Goal: Task Accomplishment & Management: Manage account settings

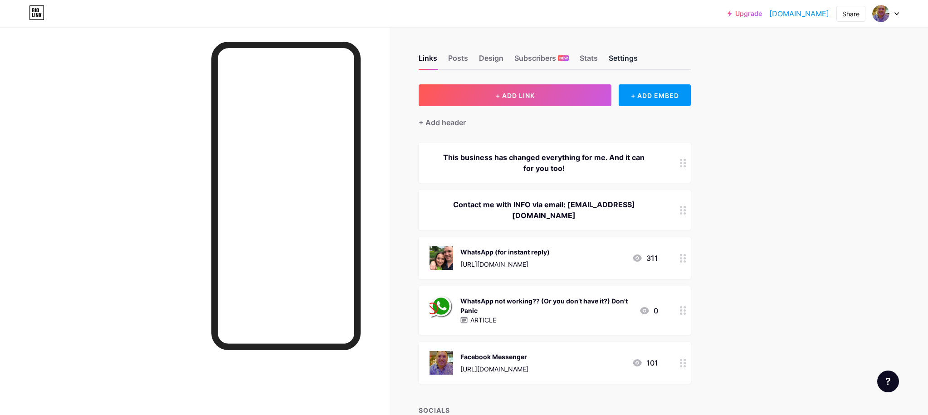
click at [629, 62] on div "Settings" at bounding box center [622, 61] width 29 height 16
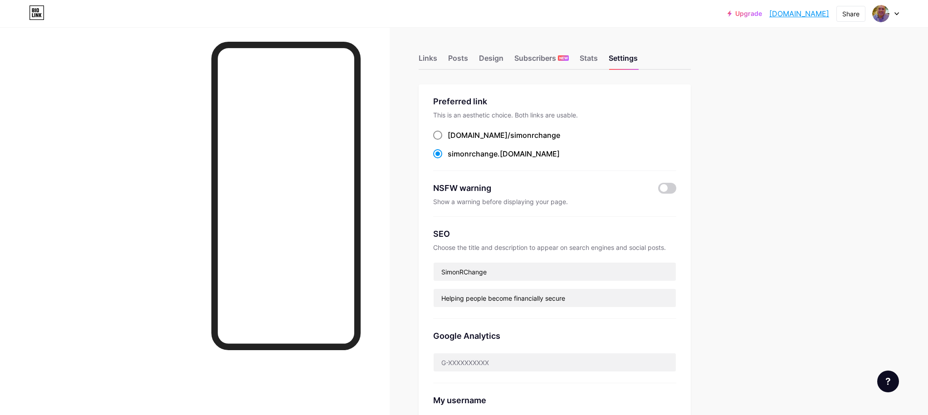
click at [437, 134] on span at bounding box center [437, 135] width 9 height 9
click at [447, 141] on input "[DOMAIN_NAME]/ simonrchange" at bounding box center [450, 144] width 6 height 6
radio input "true"
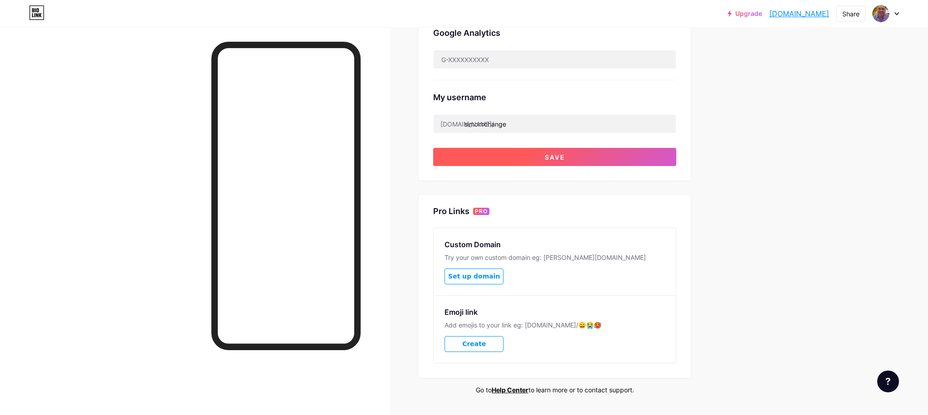
scroll to position [304, 0]
click at [559, 155] on span "Save" at bounding box center [554, 156] width 20 height 8
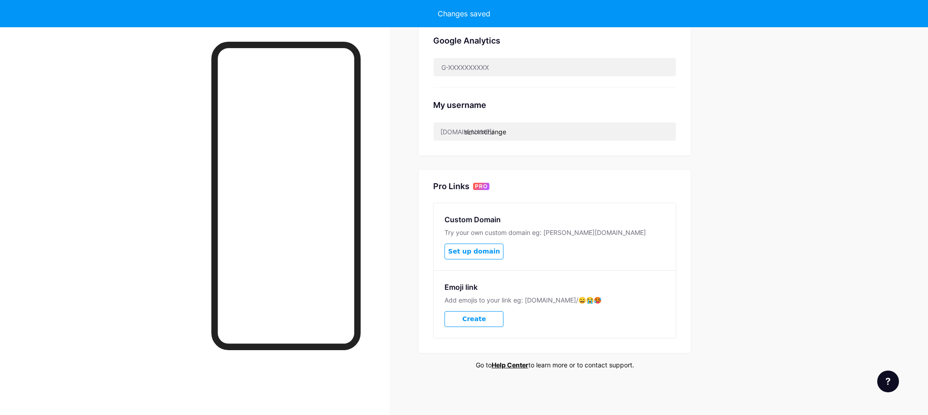
scroll to position [295, 0]
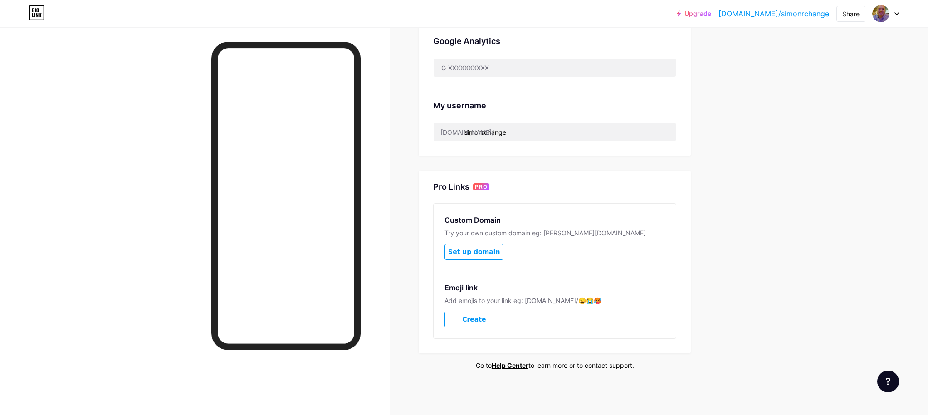
click at [490, 250] on span "Set up domain" at bounding box center [474, 252] width 52 height 8
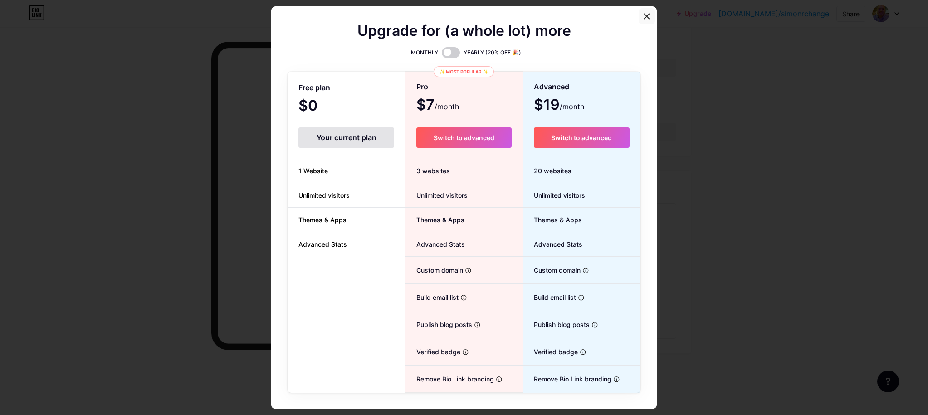
click at [647, 16] on icon at bounding box center [646, 16] width 7 height 7
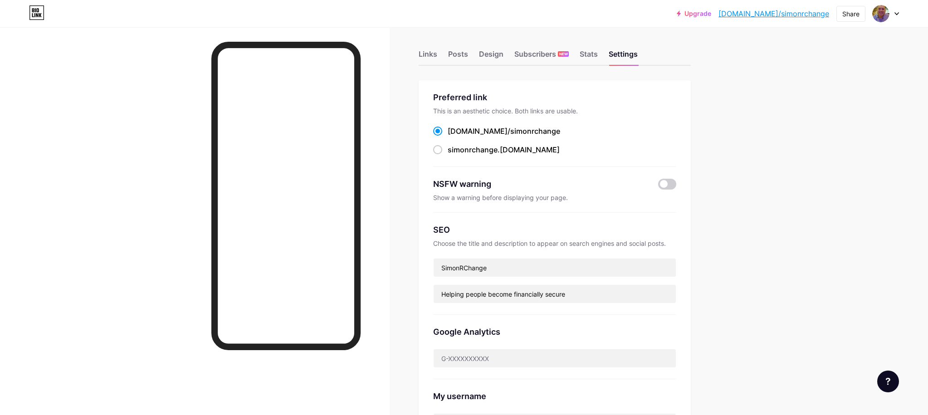
scroll to position [0, 0]
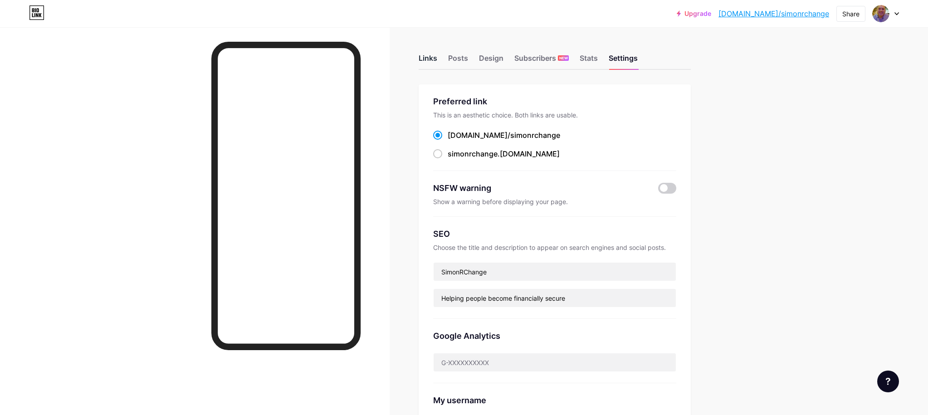
click at [427, 55] on div "Links" at bounding box center [427, 61] width 19 height 16
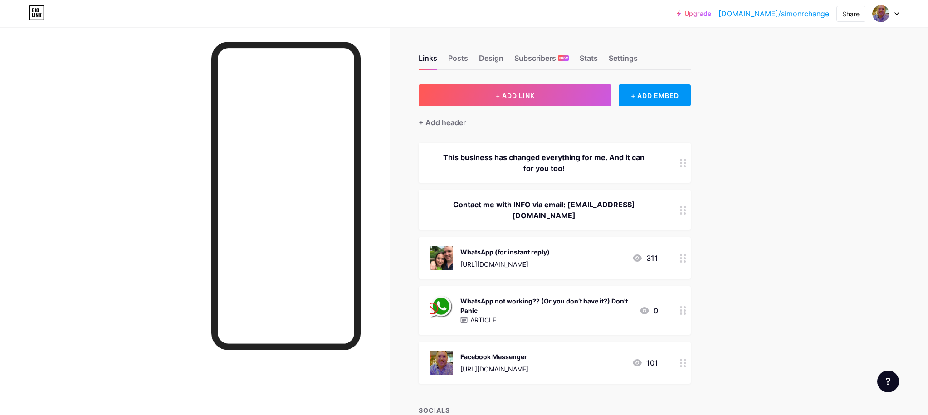
click at [562, 261] on div "WhatsApp (for instant reply) [URL][DOMAIN_NAME] 311" at bounding box center [543, 258] width 228 height 24
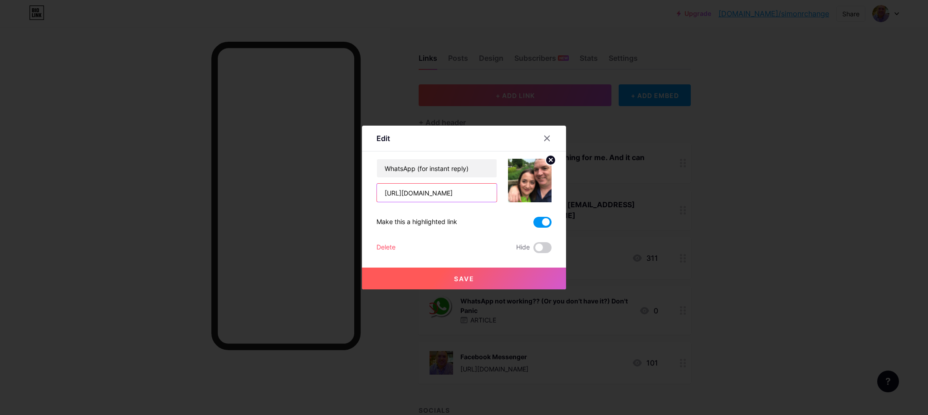
drag, startPoint x: 481, startPoint y: 195, endPoint x: 384, endPoint y: 195, distance: 96.6
click at [384, 195] on input "[URL][DOMAIN_NAME]" at bounding box center [437, 193] width 120 height 18
click at [547, 138] on icon at bounding box center [546, 138] width 5 height 5
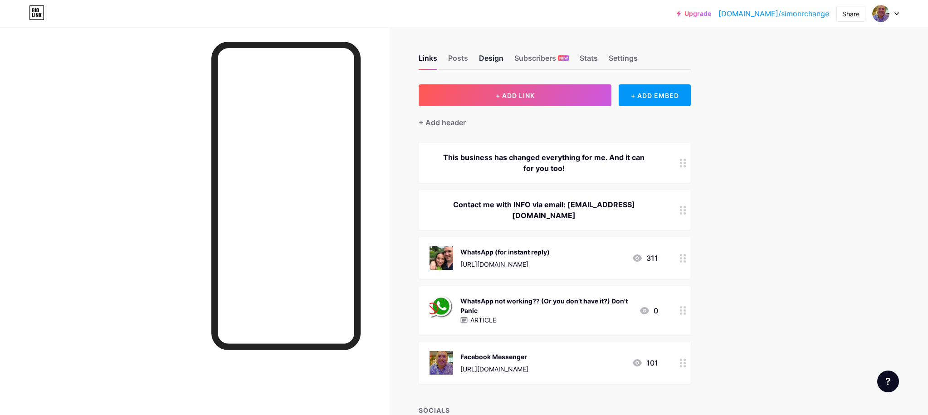
click at [491, 58] on div "Design" at bounding box center [491, 61] width 24 height 16
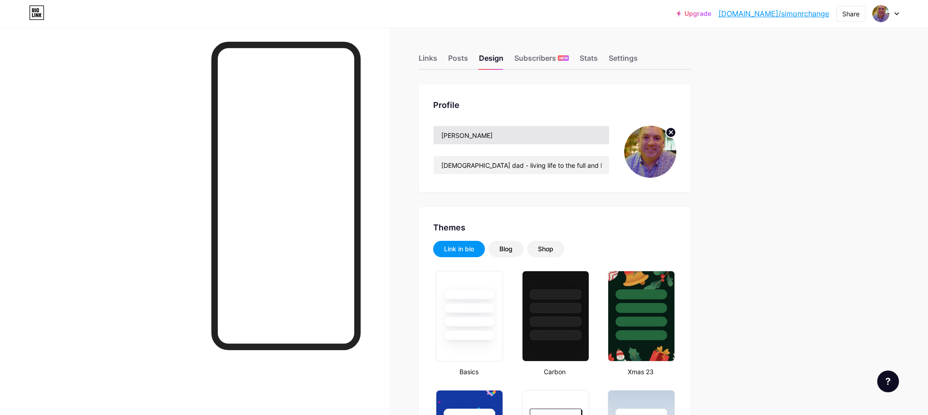
type input "#ff6a00"
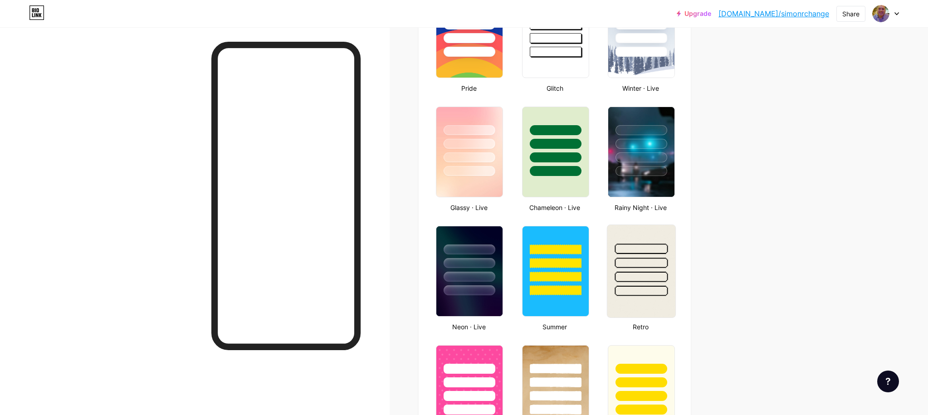
scroll to position [404, 0]
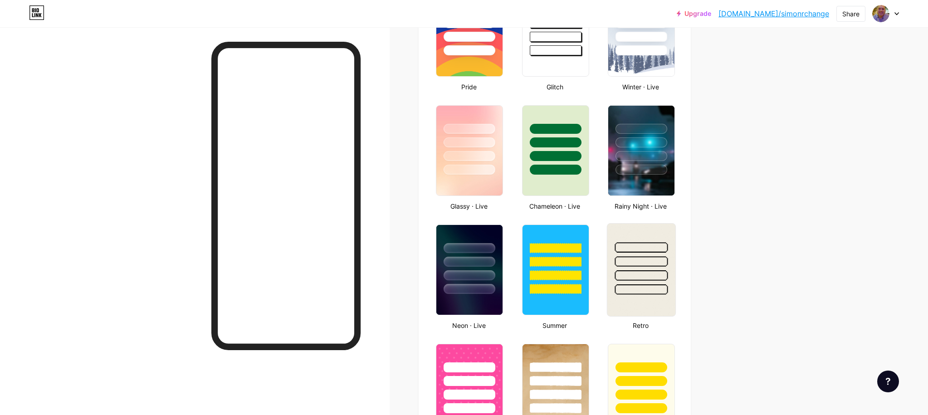
click at [622, 234] on div at bounding box center [641, 259] width 68 height 71
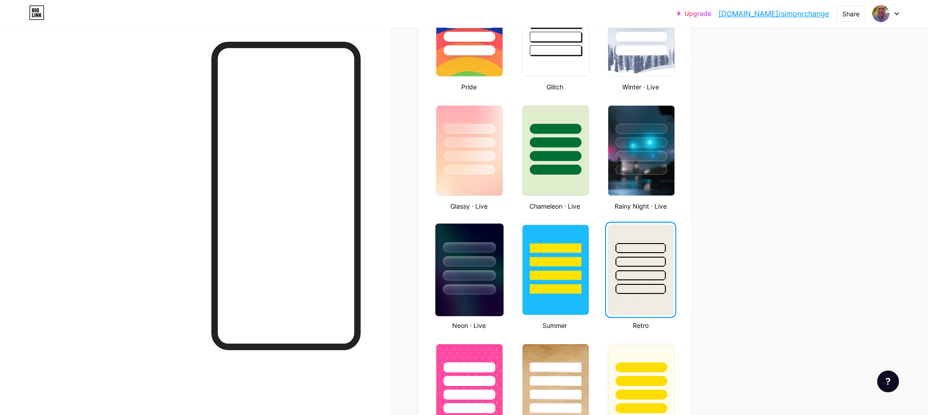
click at [476, 235] on div at bounding box center [469, 259] width 68 height 71
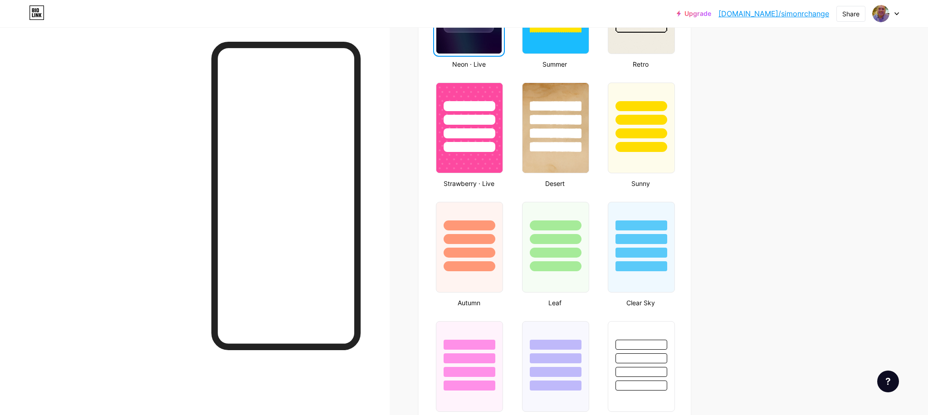
scroll to position [0, 0]
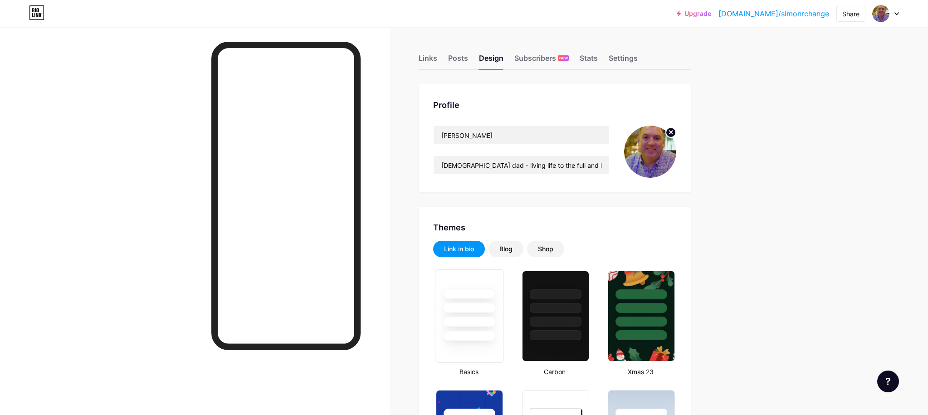
click at [480, 282] on div at bounding box center [469, 305] width 68 height 71
click at [426, 58] on div "Links" at bounding box center [427, 61] width 19 height 16
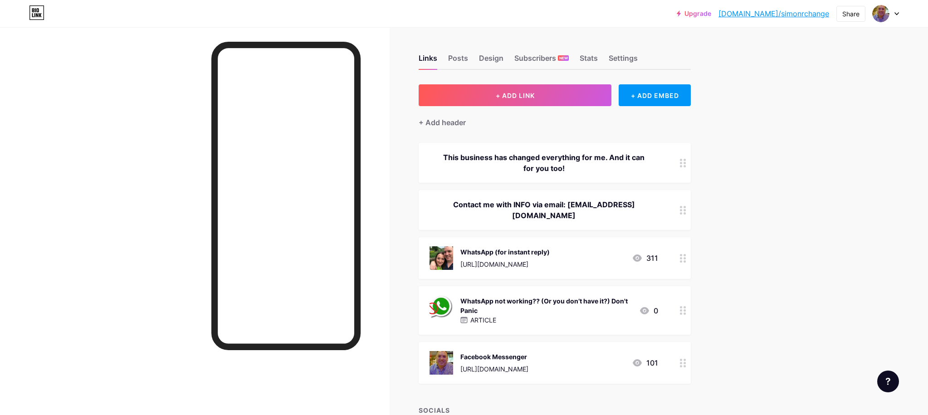
scroll to position [1, 0]
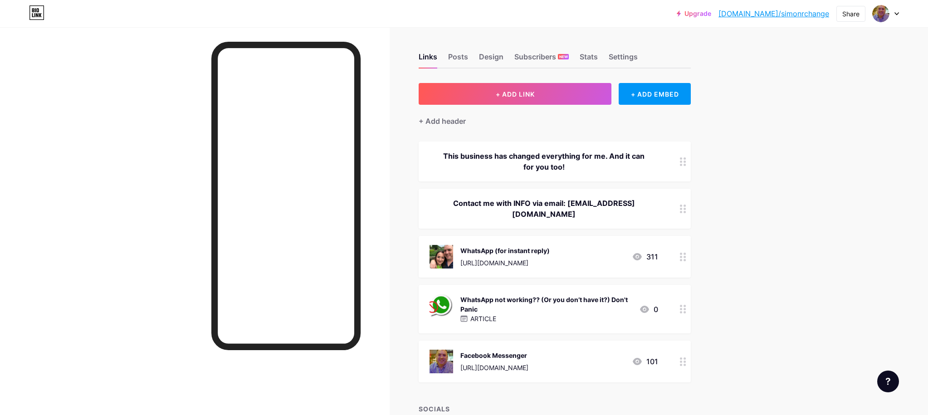
drag, startPoint x: 559, startPoint y: 262, endPoint x: 506, endPoint y: 263, distance: 53.5
click at [506, 263] on div "WhatsApp (for instant reply) [URL][DOMAIN_NAME] 311" at bounding box center [543, 257] width 228 height 24
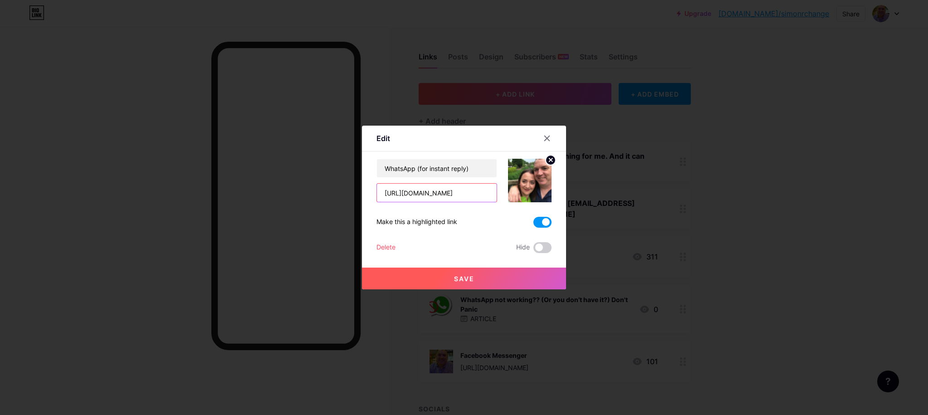
drag, startPoint x: 475, startPoint y: 192, endPoint x: 428, endPoint y: 192, distance: 46.7
click at [429, 192] on input "[URL][DOMAIN_NAME]" at bounding box center [437, 193] width 120 height 18
